Goal: Task Accomplishment & Management: Manage account settings

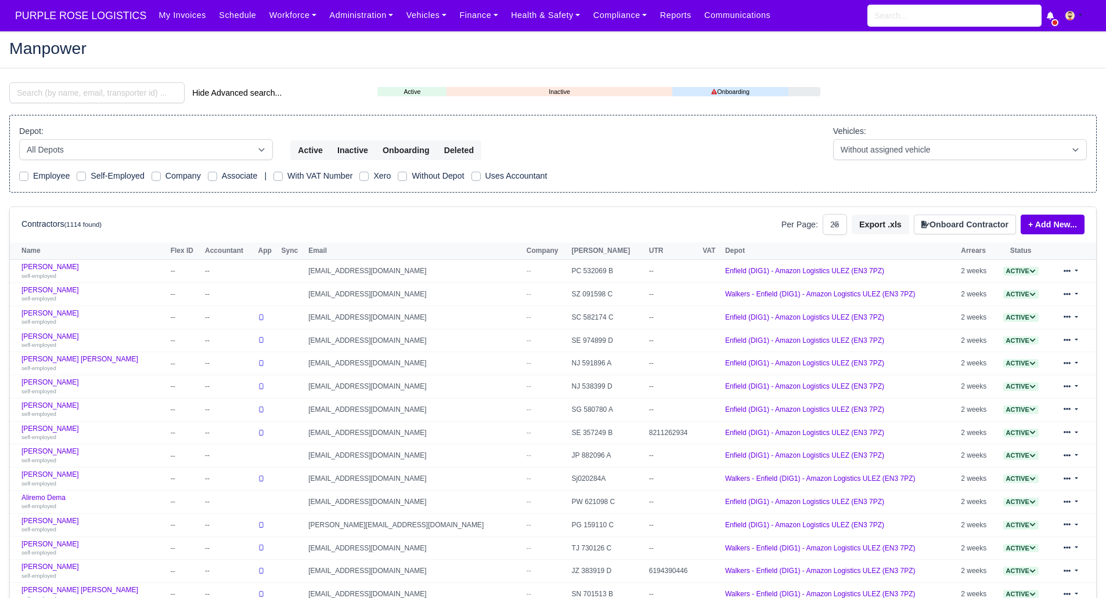
select select "25"
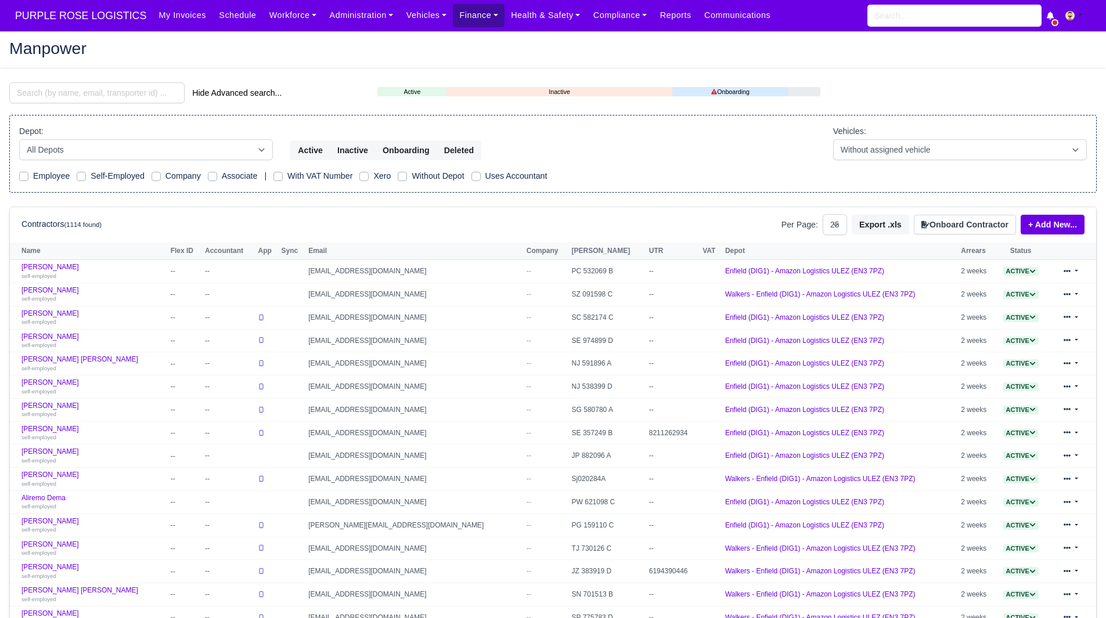
click at [454, 13] on link "Finance" at bounding box center [479, 15] width 52 height 23
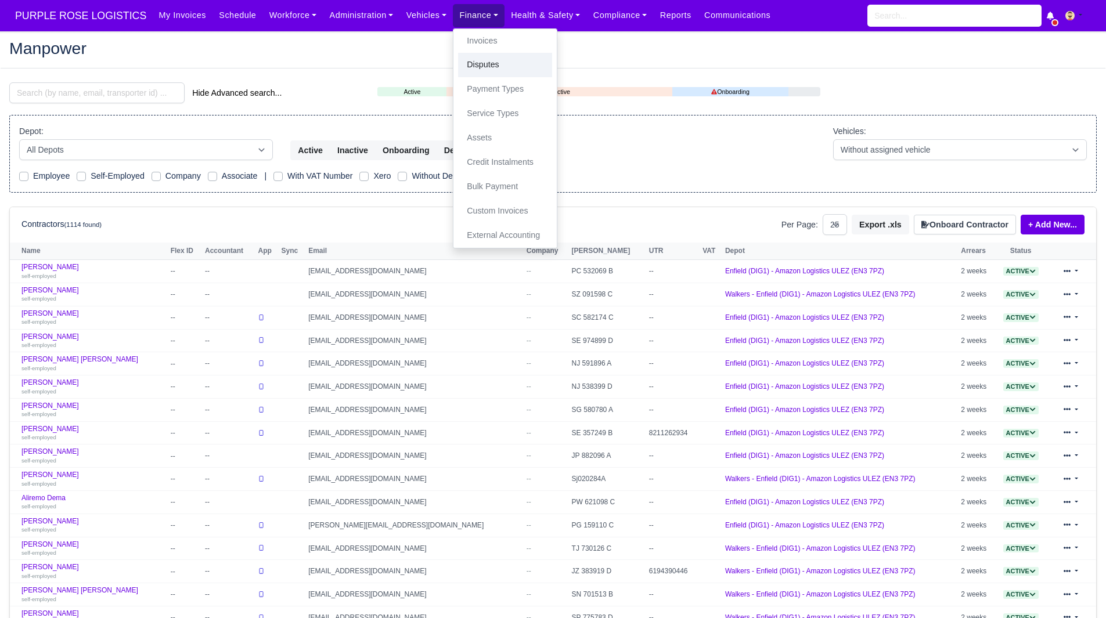
click at [464, 55] on link "Disputes" at bounding box center [505, 65] width 94 height 24
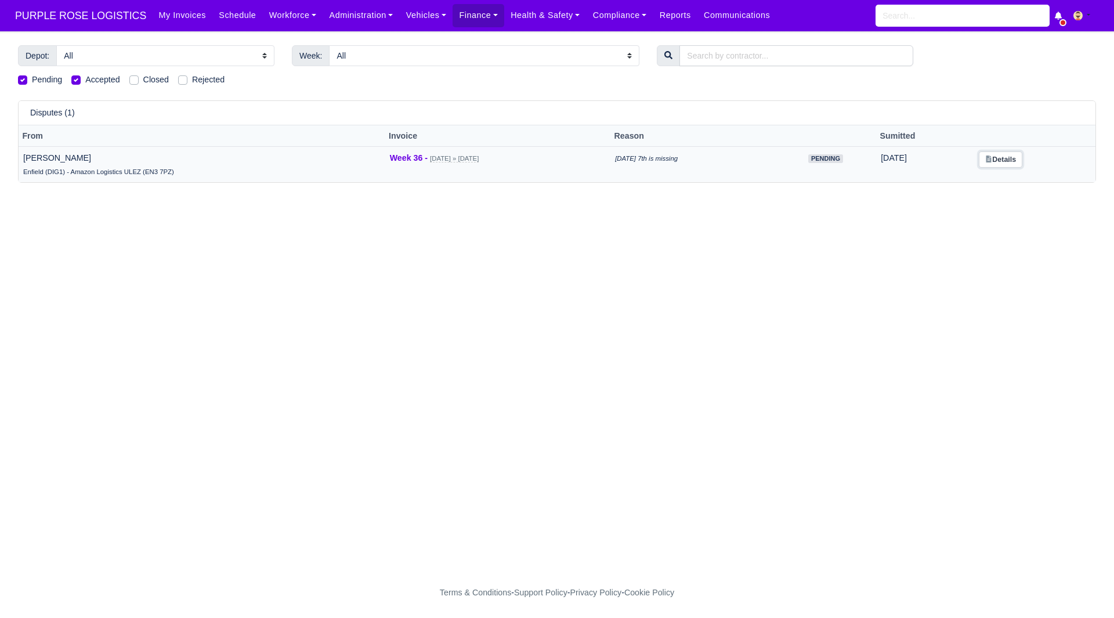
click at [998, 156] on link "Details" at bounding box center [1001, 159] width 44 height 17
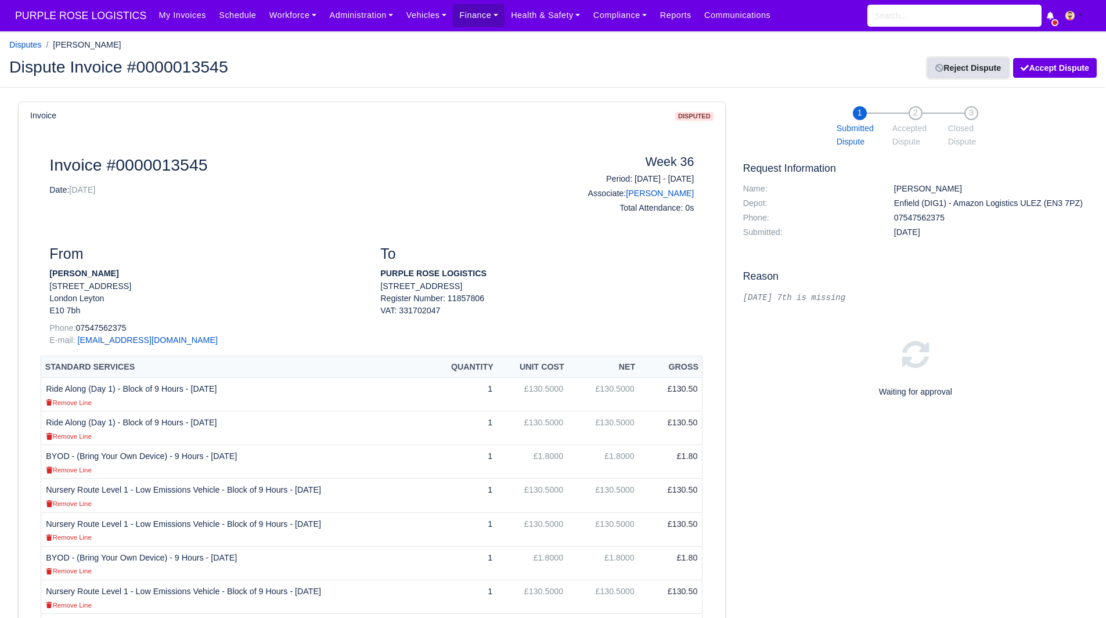
click at [976, 71] on link "Reject Dispute" at bounding box center [968, 68] width 81 height 20
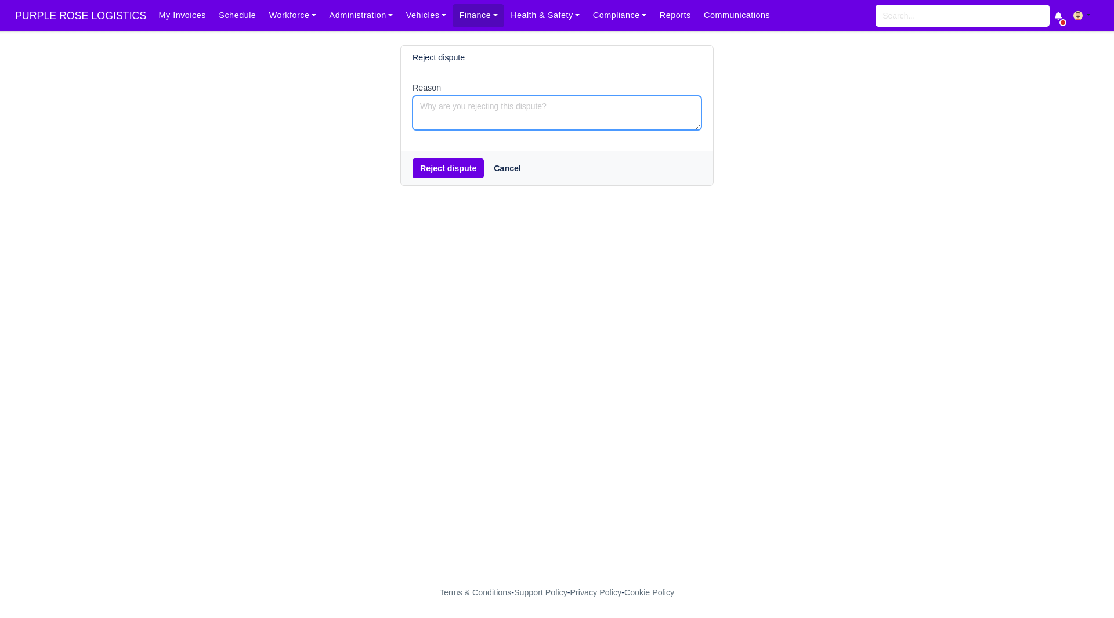
click at [535, 119] on textarea "Reason" at bounding box center [557, 113] width 289 height 34
type textarea "Sunday 7th falls into week 37. Amazon week starts on a Sunday and finishes on a…"
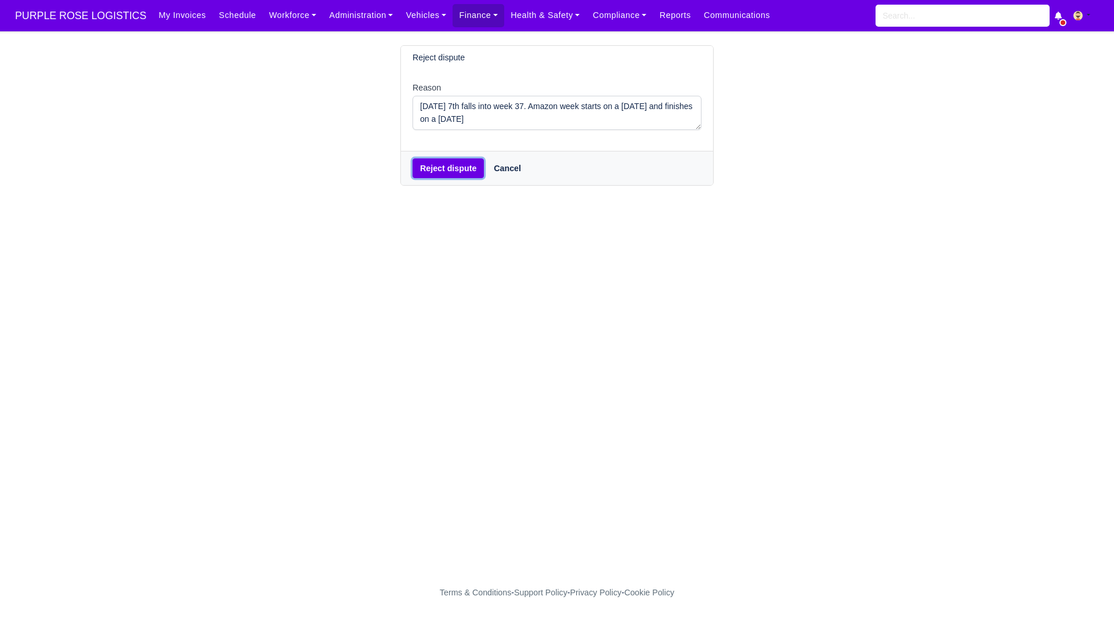
click at [456, 160] on button "Reject dispute" at bounding box center [448, 168] width 71 height 20
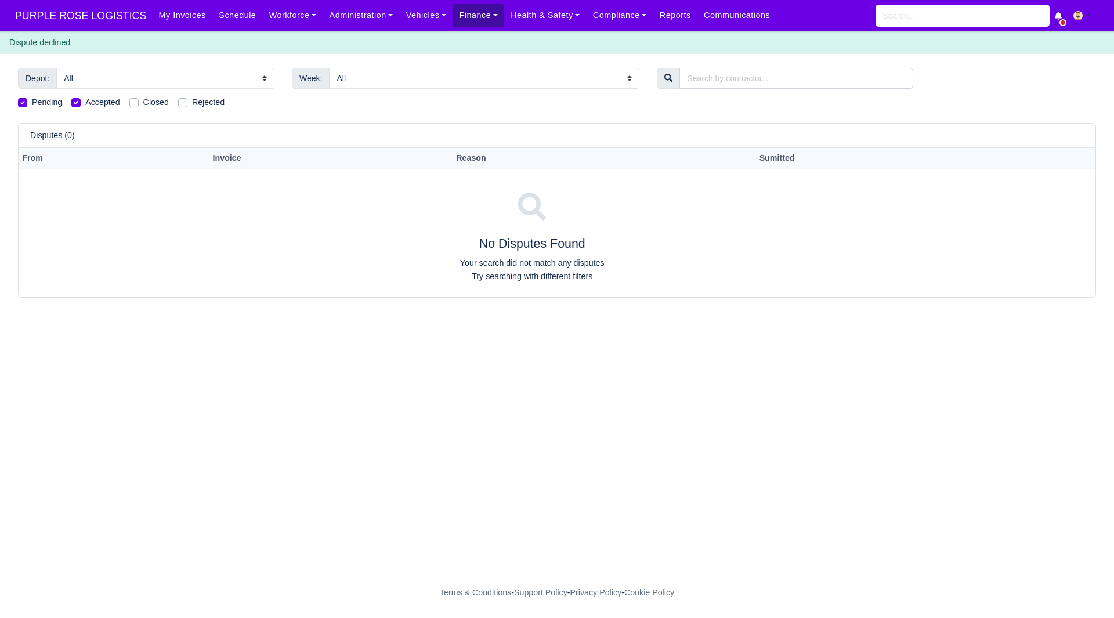
click at [453, 20] on link "Finance" at bounding box center [479, 15] width 52 height 23
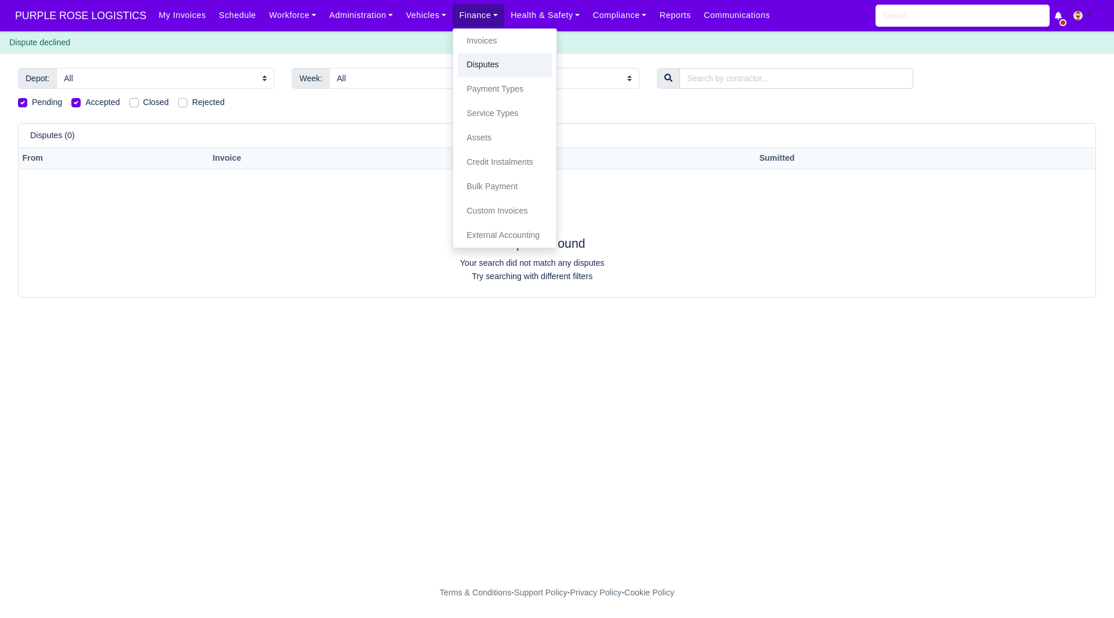
click at [479, 71] on link "Disputes" at bounding box center [505, 65] width 94 height 24
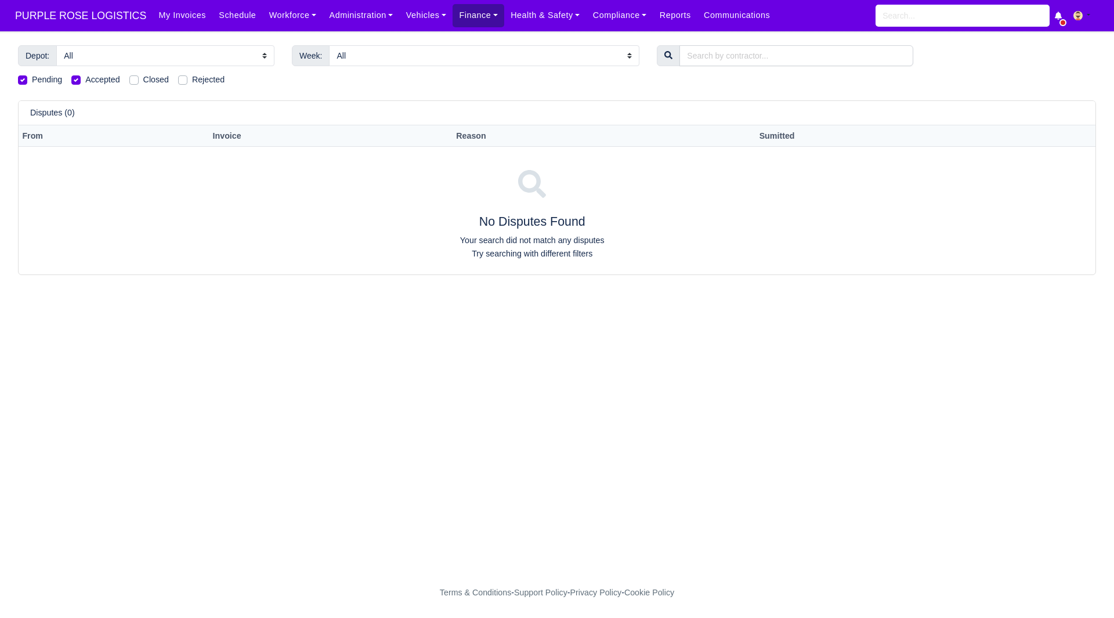
click at [459, 10] on link "Finance" at bounding box center [479, 15] width 52 height 23
click at [460, 28] on ul "Invoices Disputes Payment Types Service Types Assets Credit Instalments Bulk Pa…" at bounding box center [505, 138] width 104 height 220
click at [460, 28] on div "My Invoices Schedule Workforce Manpower Expiring Documents Leave Requests Daily…" at bounding box center [628, 15] width 953 height 31
click at [468, 19] on link "Finance" at bounding box center [479, 15] width 52 height 23
click at [468, 26] on link "Finance" at bounding box center [479, 15] width 52 height 23
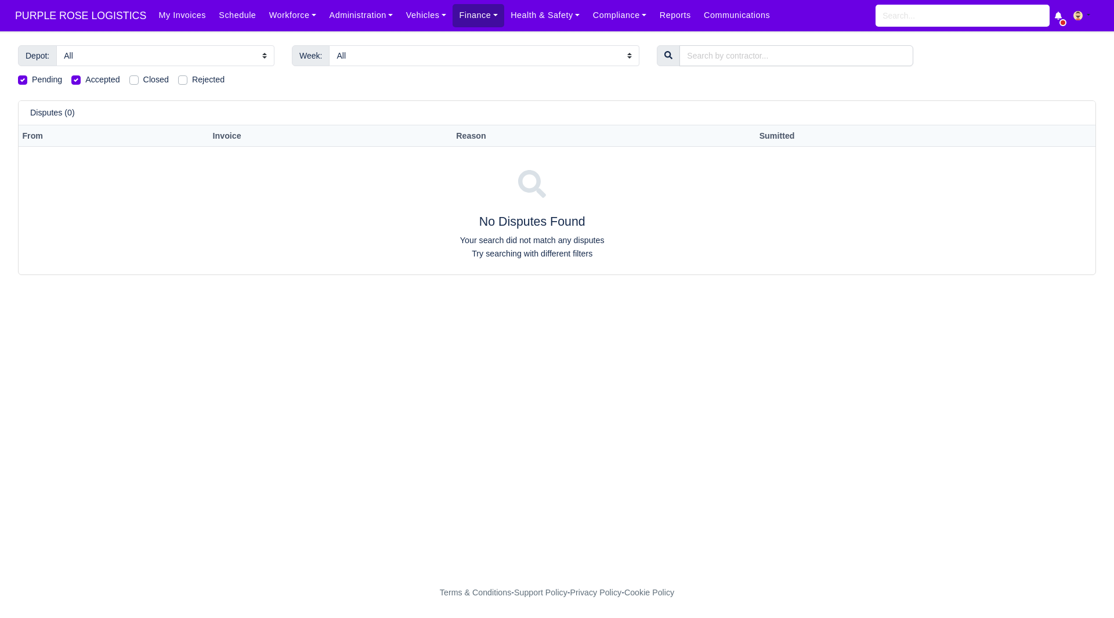
click at [466, 22] on link "Finance" at bounding box center [479, 15] width 52 height 23
click at [464, 47] on link "Invoices" at bounding box center [505, 41] width 94 height 24
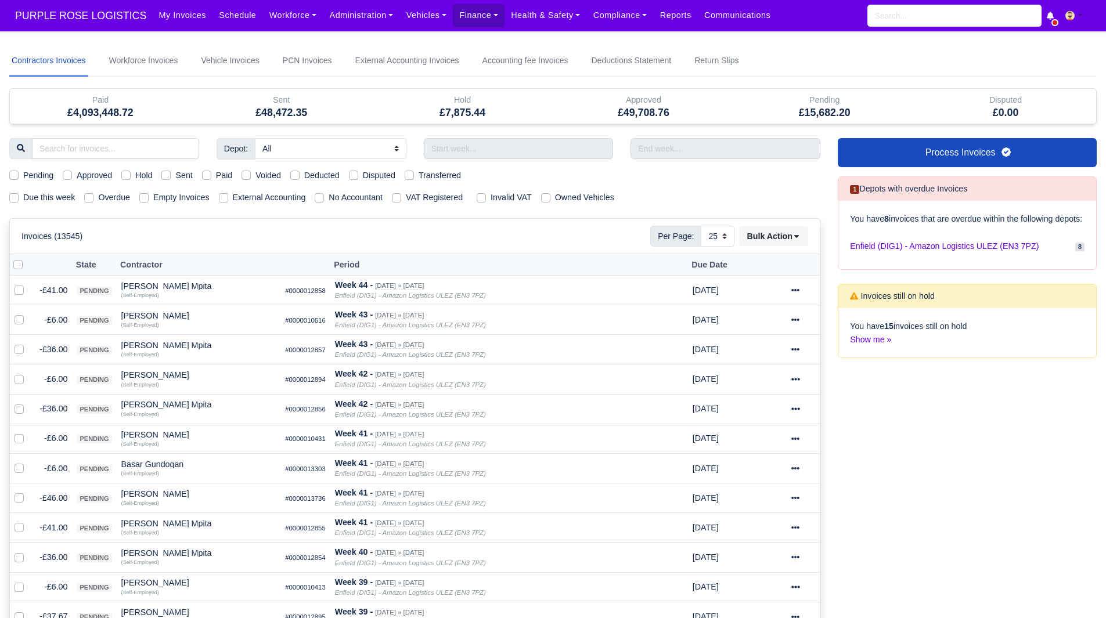
select select "25"
click at [48, 201] on label "Due this week" at bounding box center [49, 197] width 52 height 13
click at [19, 200] on input "Due this week" at bounding box center [13, 195] width 9 height 9
checkbox input "true"
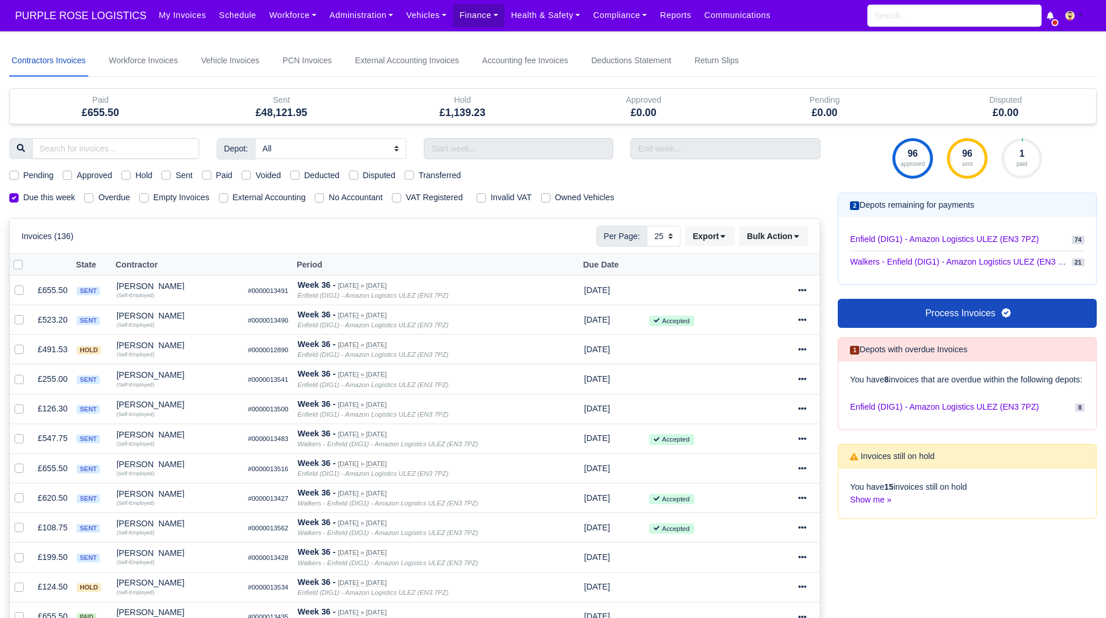
click at [138, 177] on label "Hold" at bounding box center [143, 175] width 17 height 13
click at [131, 177] on input "Hold" at bounding box center [125, 173] width 9 height 9
checkbox input "true"
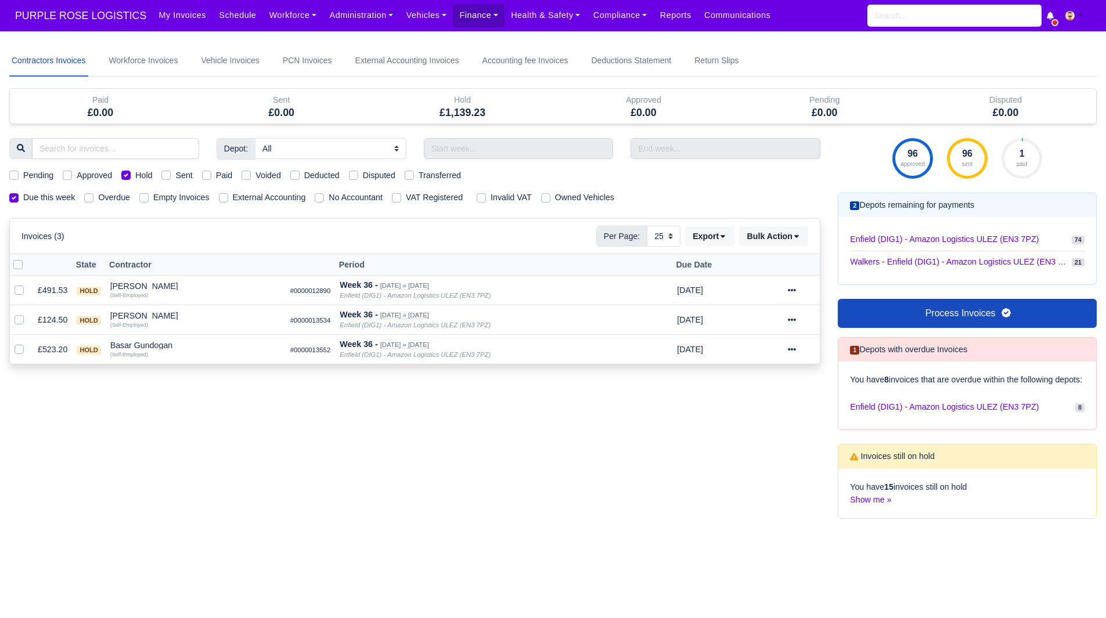
click at [135, 176] on label "Hold" at bounding box center [143, 175] width 17 height 13
click at [130, 176] on input "Hold" at bounding box center [125, 173] width 9 height 9
checkbox input "false"
